Goal: Navigation & Orientation: Find specific page/section

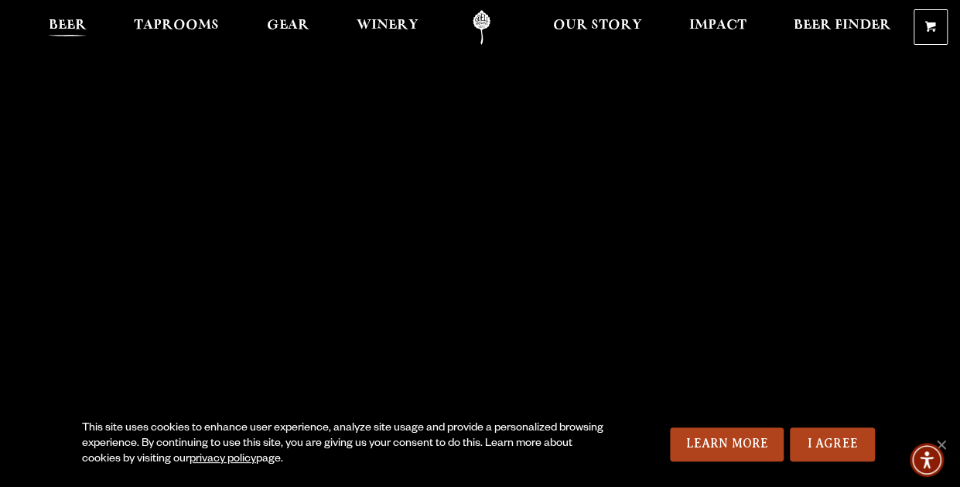
click at [62, 22] on span "Beer" at bounding box center [68, 25] width 38 height 12
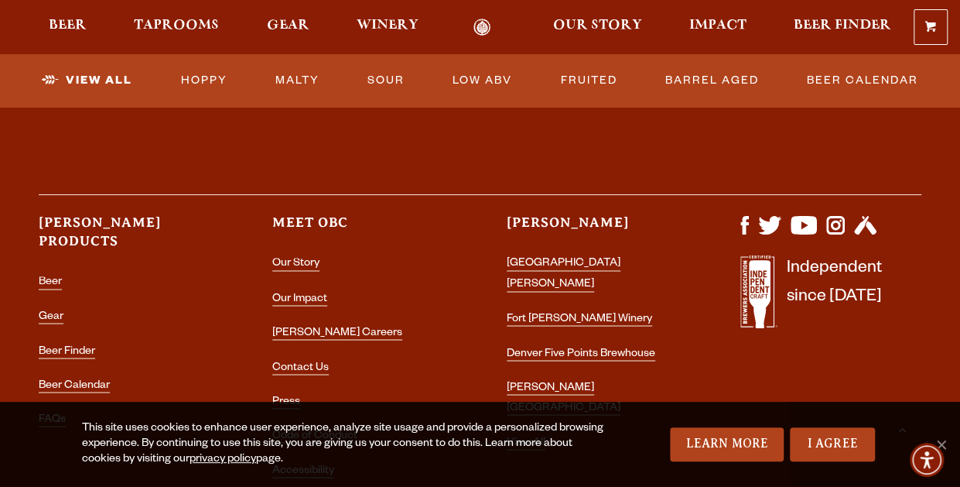
scroll to position [4101, 0]
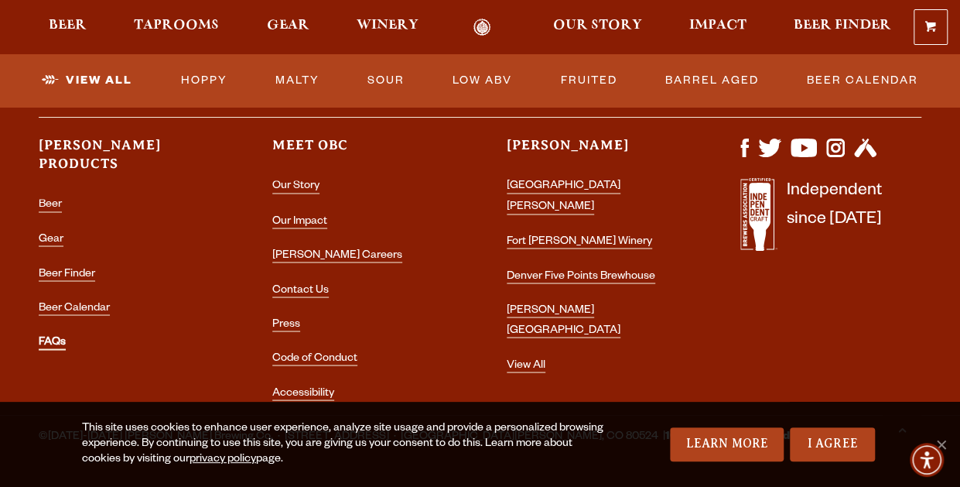
click at [48, 336] on link "FAQs" at bounding box center [52, 343] width 27 height 14
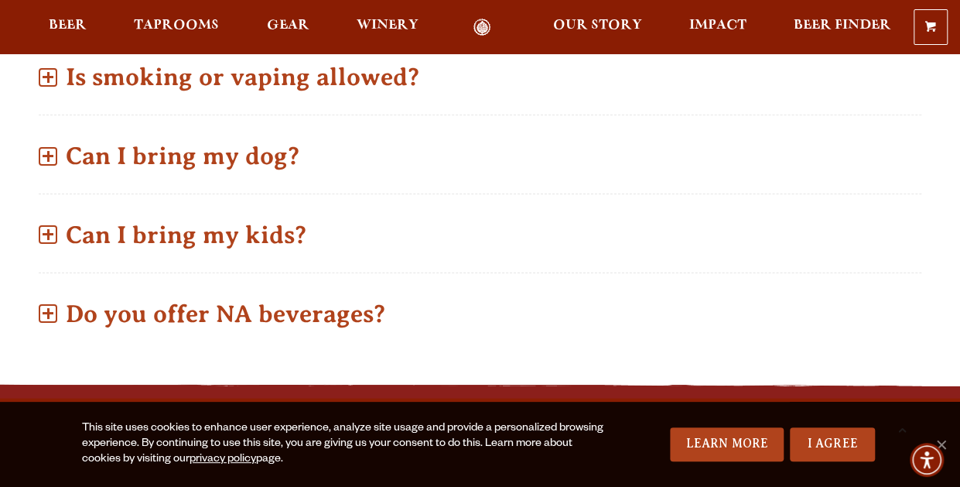
scroll to position [1315, 0]
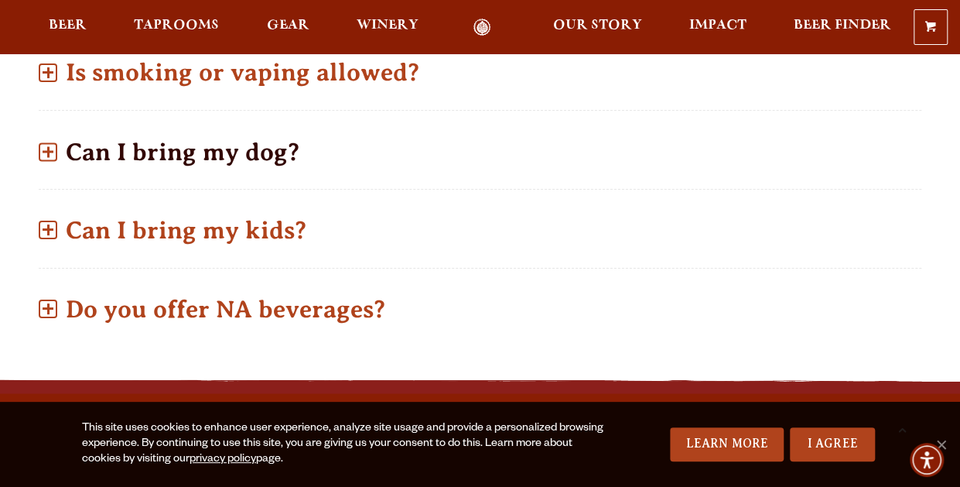
drag, startPoint x: 618, startPoint y: 22, endPoint x: 529, endPoint y: 91, distance: 112.0
click at [617, 22] on span "Our Story" at bounding box center [597, 25] width 89 height 12
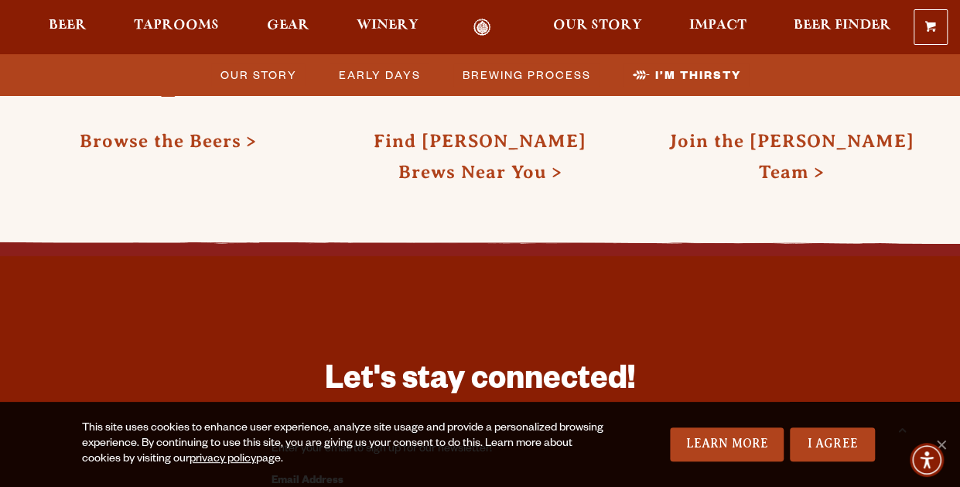
scroll to position [5445, 0]
